Goal: Information Seeking & Learning: Learn about a topic

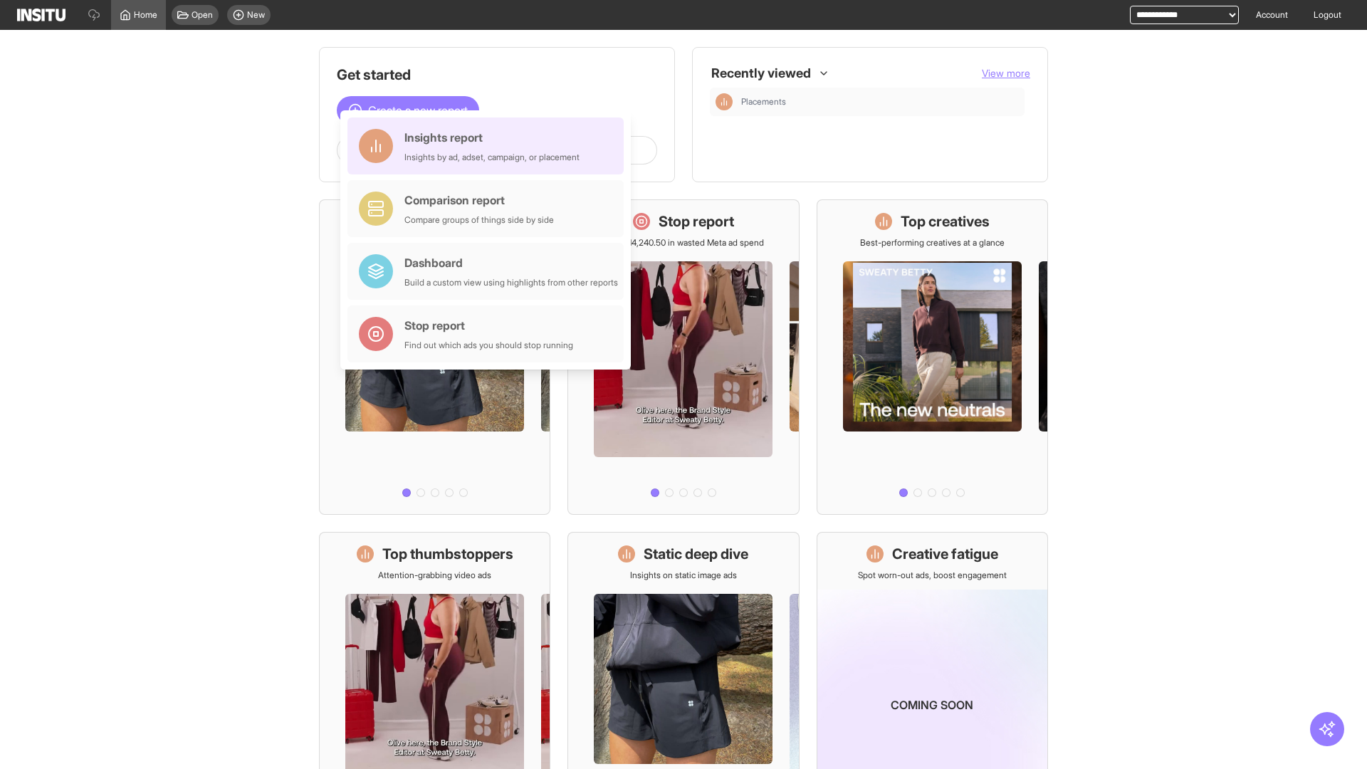
click at [489, 146] on div "Insights report Insights by ad, adset, campaign, or placement" at bounding box center [491, 146] width 175 height 34
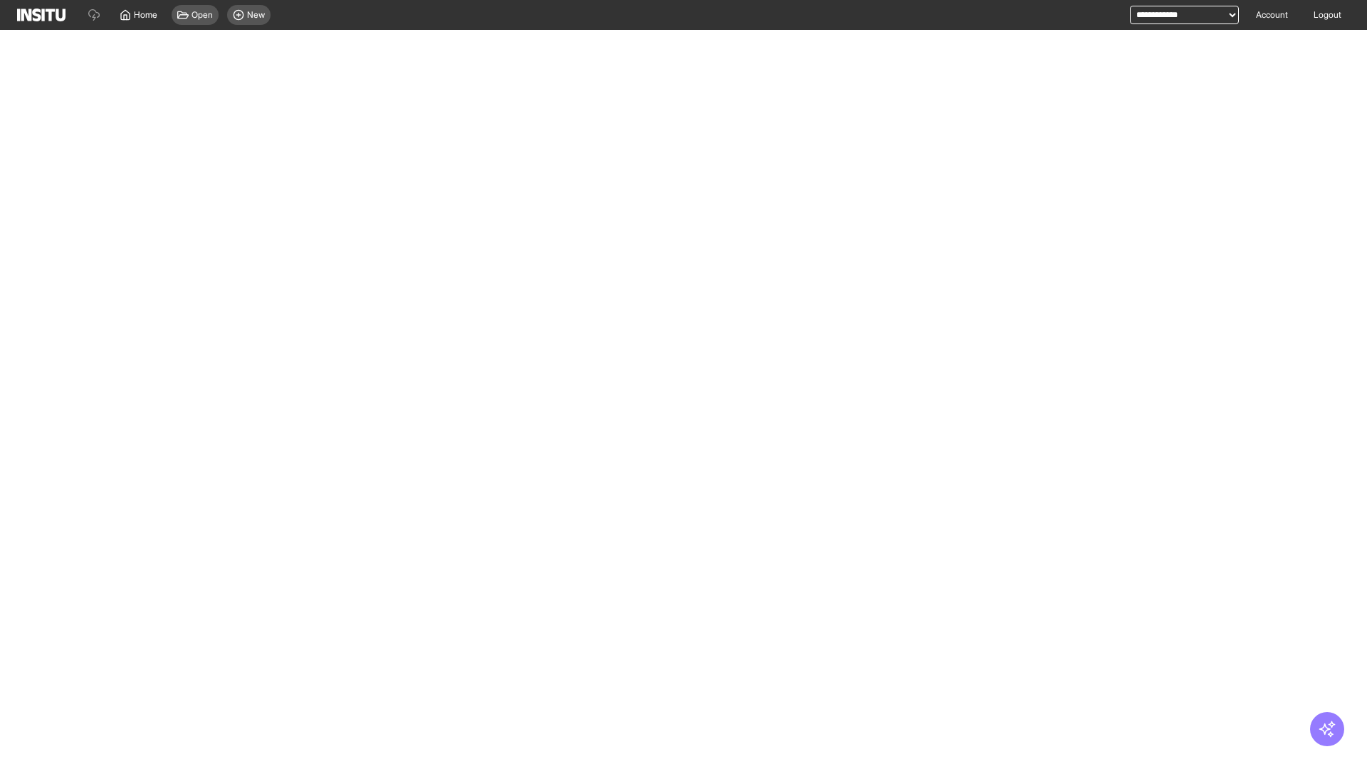
select select "**"
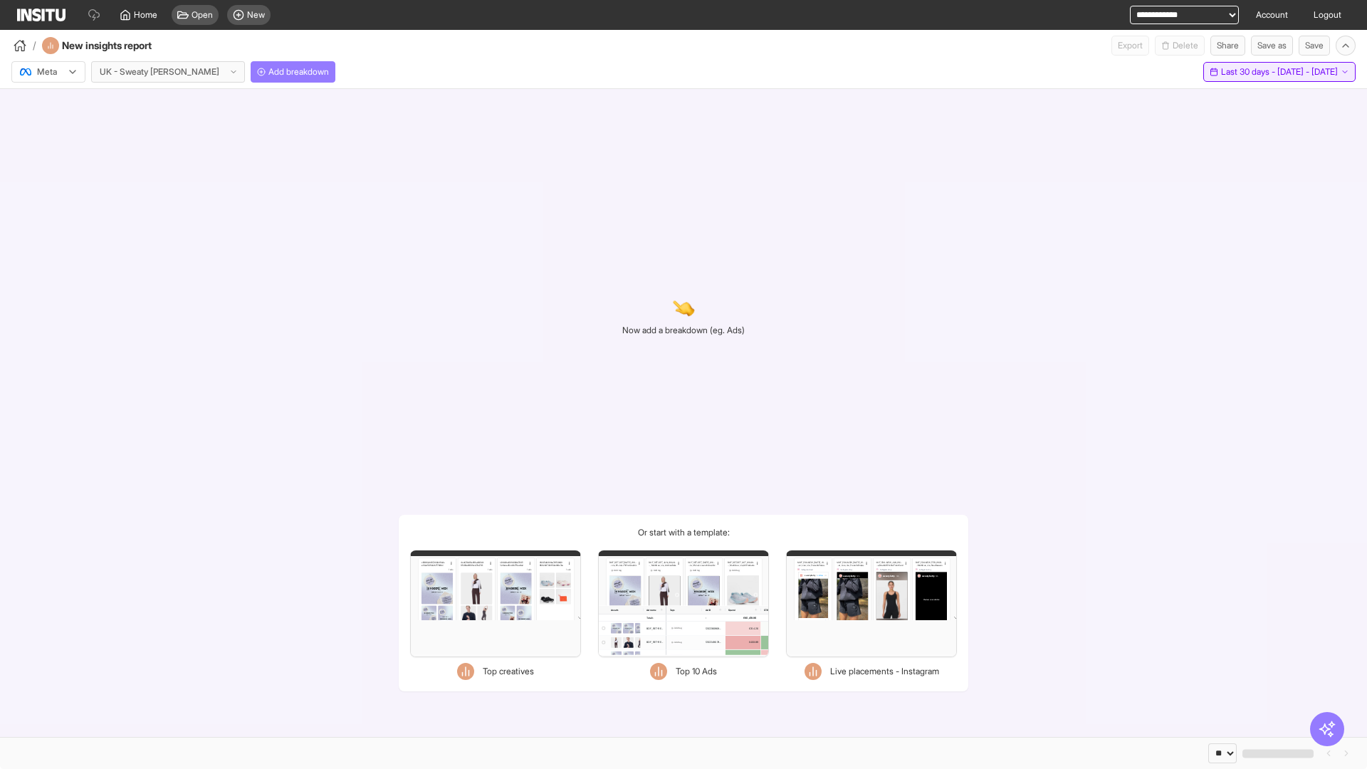
click at [1248, 72] on span "Last 30 days - [DATE] - [DATE]" at bounding box center [1279, 71] width 117 height 11
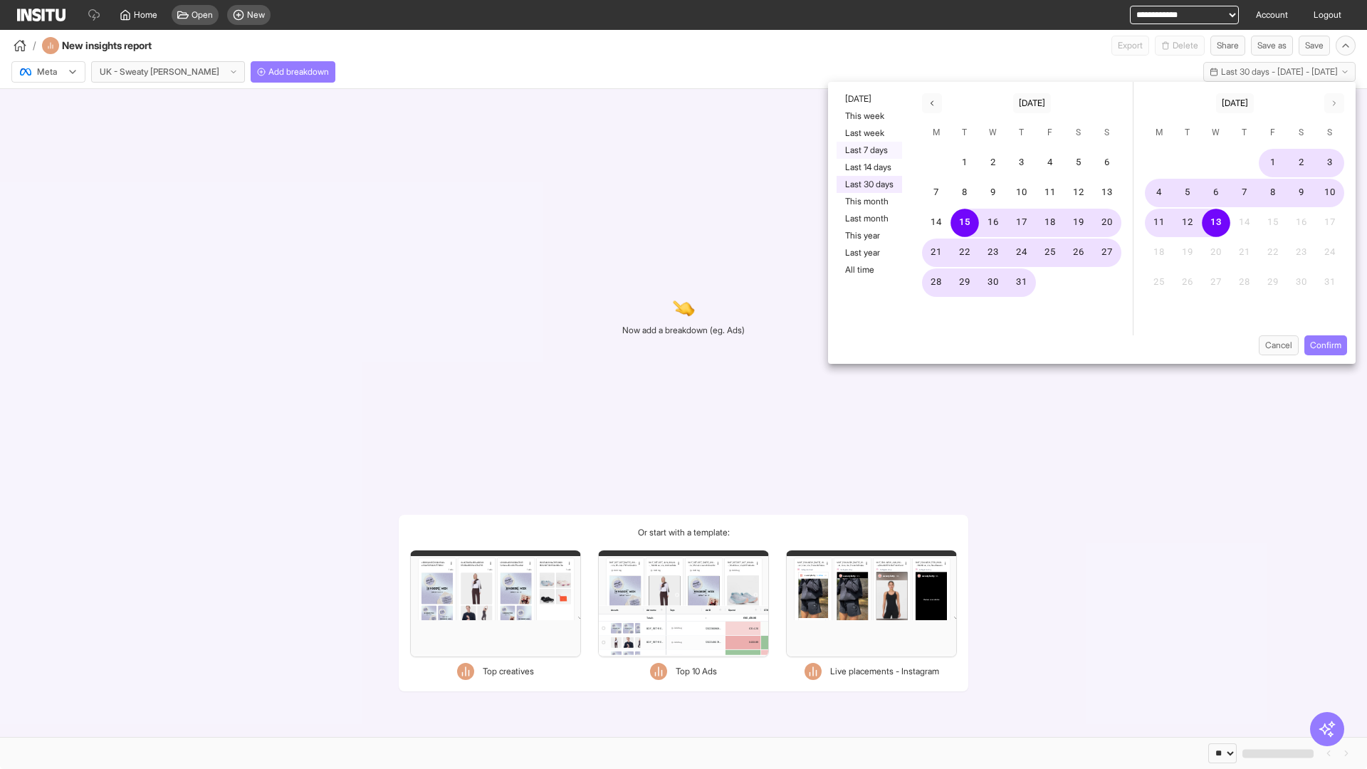
click at [868, 150] on button "Last 7 days" at bounding box center [868, 150] width 65 height 17
